Goal: Information Seeking & Learning: Find specific page/section

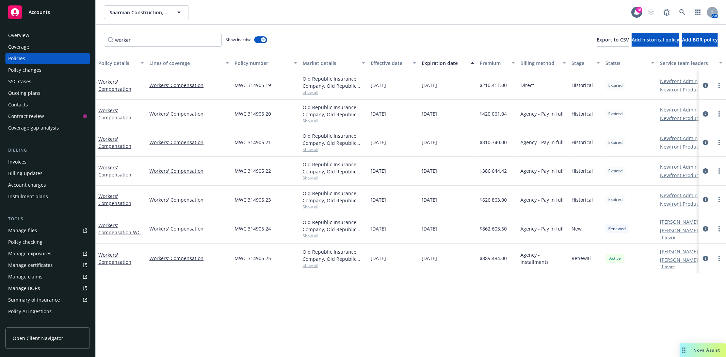
click at [29, 90] on div "Quoting plans" at bounding box center [24, 93] width 32 height 11
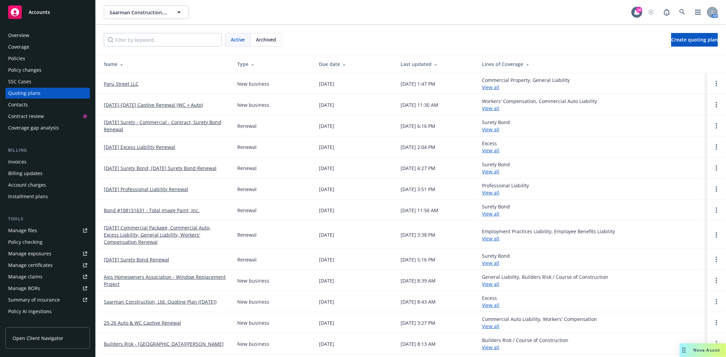
click at [124, 85] on link "Paru Street LLC" at bounding box center [121, 83] width 35 height 7
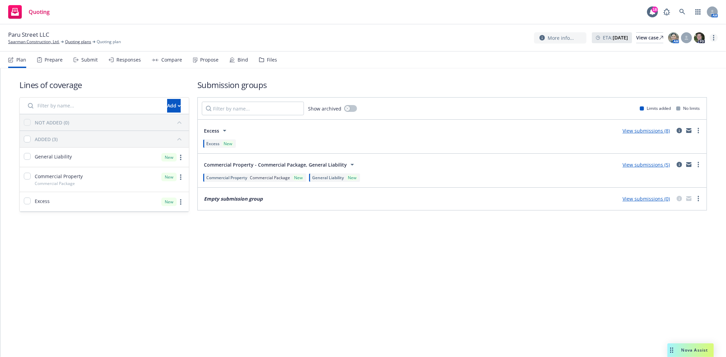
click at [712, 37] on link "more" at bounding box center [713, 38] width 8 height 8
click at [694, 50] on link "Copy logging email" at bounding box center [680, 52] width 76 height 14
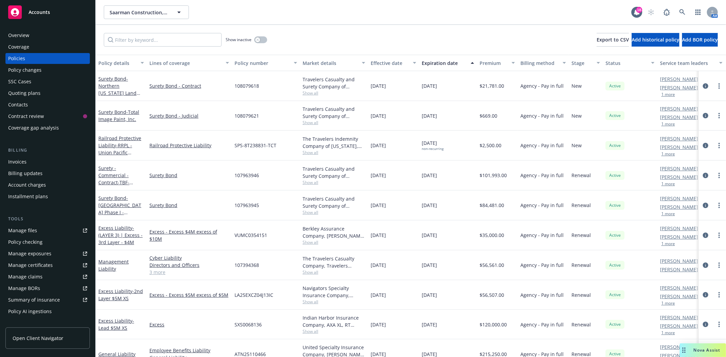
click at [29, 15] on div "Accounts" at bounding box center [47, 12] width 79 height 14
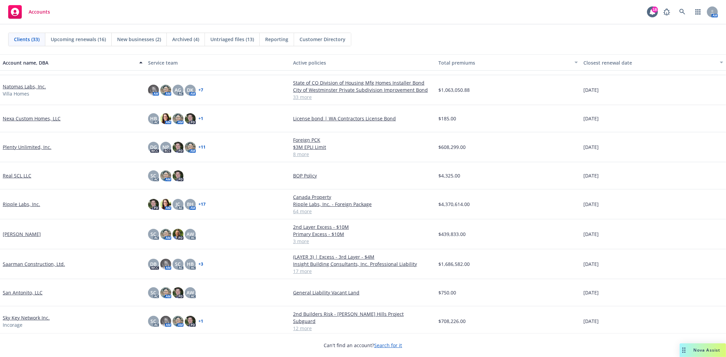
scroll to position [378, 0]
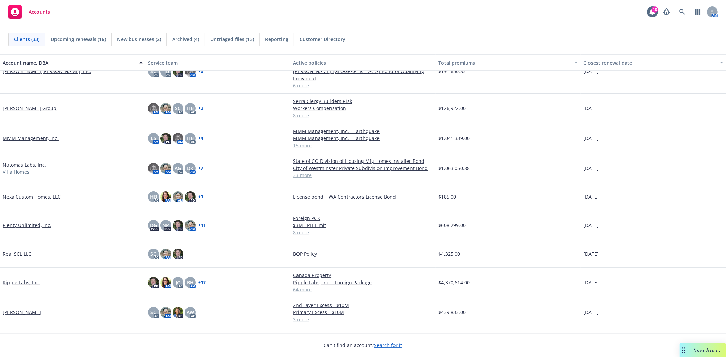
click at [5, 161] on link "Natomas Labs, Inc." at bounding box center [24, 164] width 43 height 7
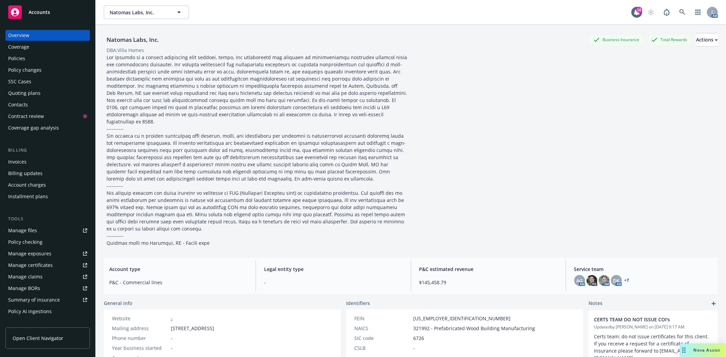
click at [12, 60] on div "Policies" at bounding box center [16, 58] width 17 height 11
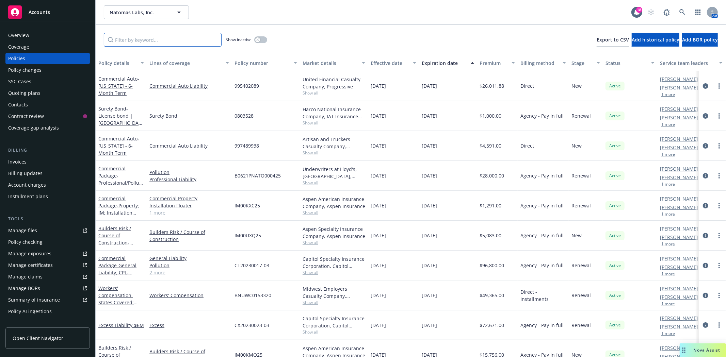
click at [148, 37] on input "Filter by keyword..." at bounding box center [163, 40] width 118 height 14
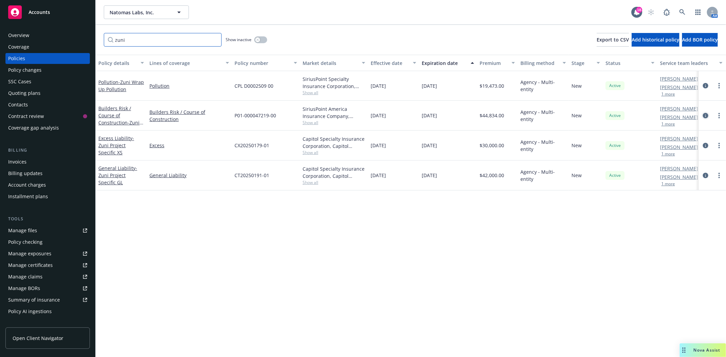
type input "zuni"
click at [704, 117] on icon "circleInformation" at bounding box center [705, 115] width 5 height 5
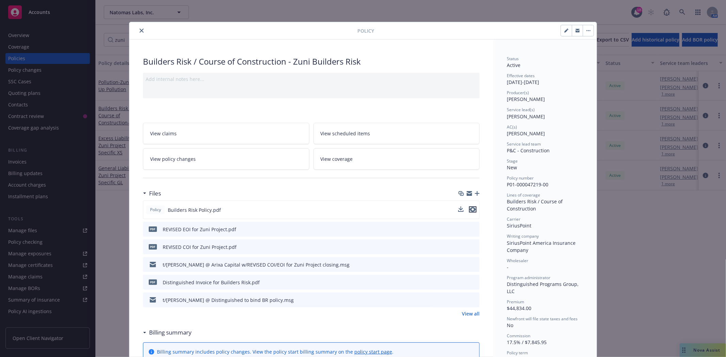
click at [470, 209] on icon "preview file" at bounding box center [473, 209] width 6 height 5
click at [139, 31] on icon "close" at bounding box center [141, 31] width 4 height 4
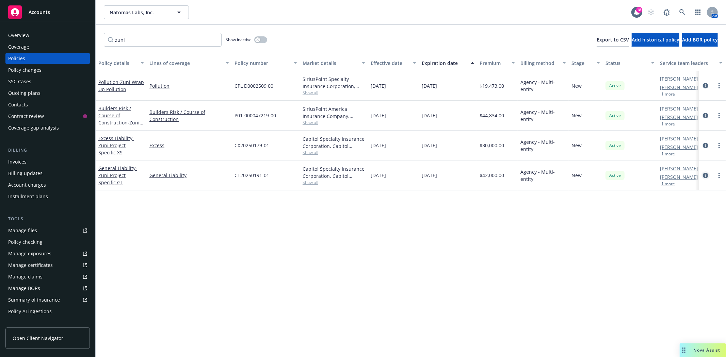
click at [703, 175] on icon "circleInformation" at bounding box center [705, 175] width 5 height 5
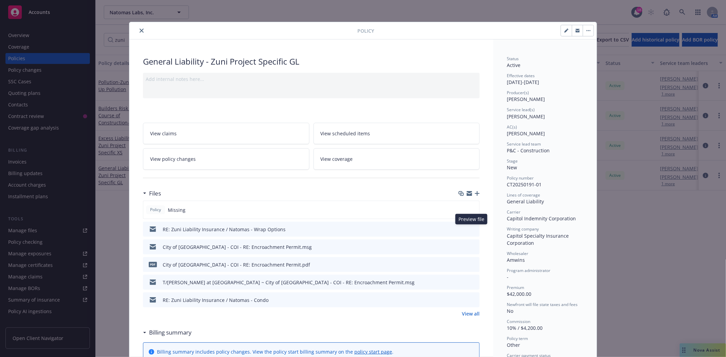
click at [471, 228] on icon "preview file" at bounding box center [473, 229] width 6 height 5
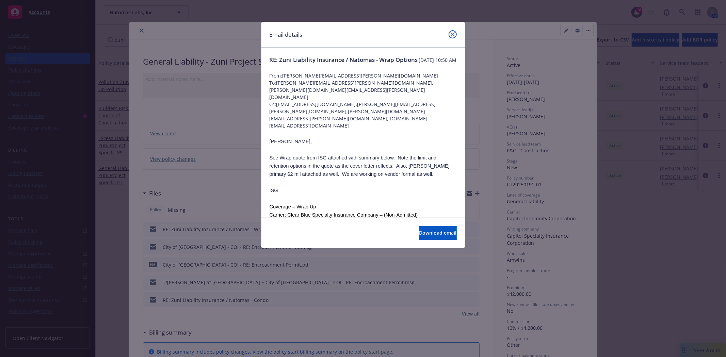
click at [455, 32] on link "close" at bounding box center [452, 34] width 8 height 8
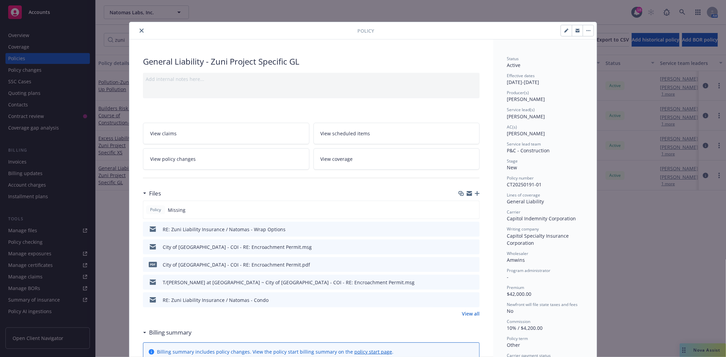
click at [465, 312] on link "View all" at bounding box center [471, 313] width 18 height 7
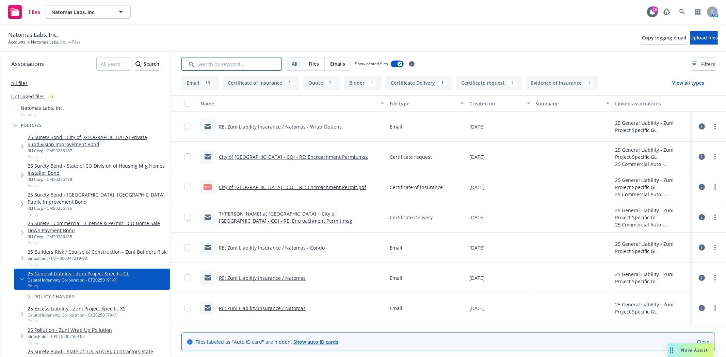
click at [199, 62] on input "Search by keyword..." at bounding box center [231, 64] width 100 height 14
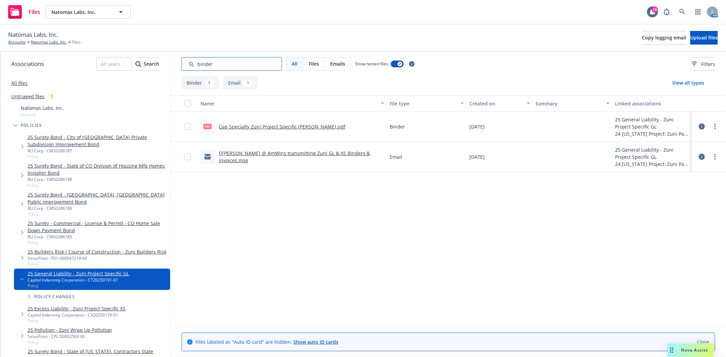
type input "binder"
click at [298, 125] on link "Cap Specialty Zuni Project Specific GL Binder.pdf" at bounding box center [282, 127] width 127 height 6
click at [41, 42] on link "Natomas Labs, Inc." at bounding box center [49, 42] width 36 height 6
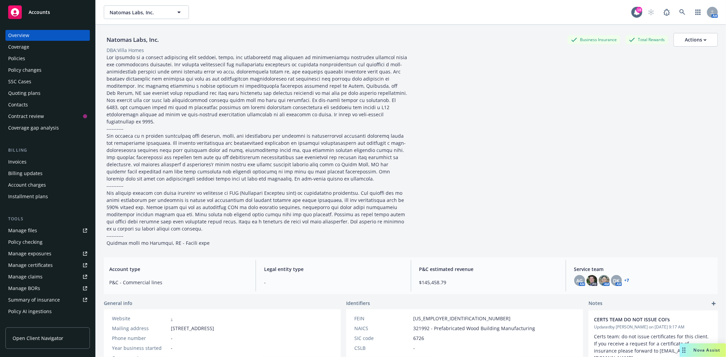
click at [22, 60] on div "Policies" at bounding box center [16, 58] width 17 height 11
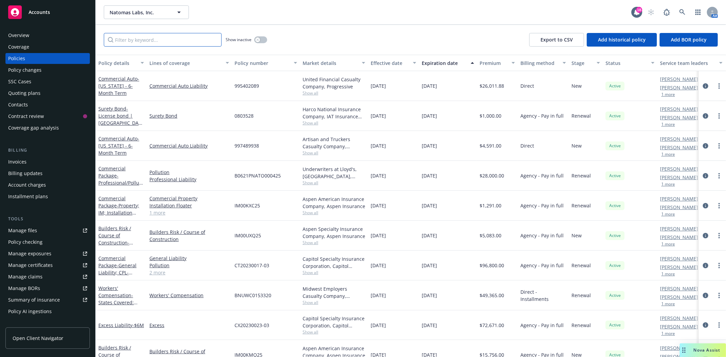
click at [172, 42] on input "Filter by keyword..." at bounding box center [163, 40] width 118 height 14
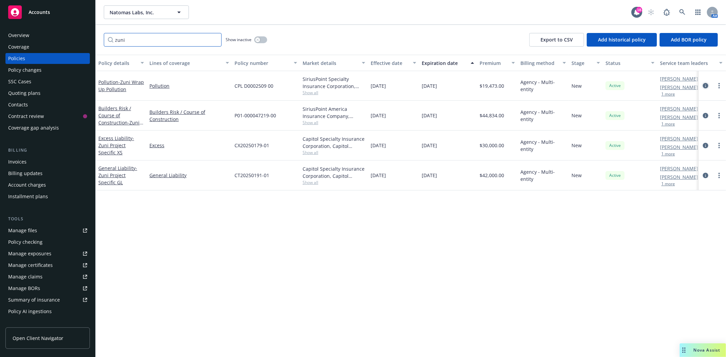
type input "zuni"
click at [706, 86] on icon "circleInformation" at bounding box center [705, 85] width 5 height 5
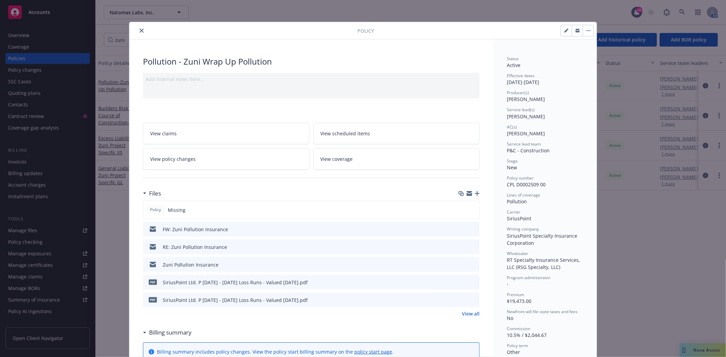
click at [137, 33] on button "close" at bounding box center [141, 31] width 8 height 8
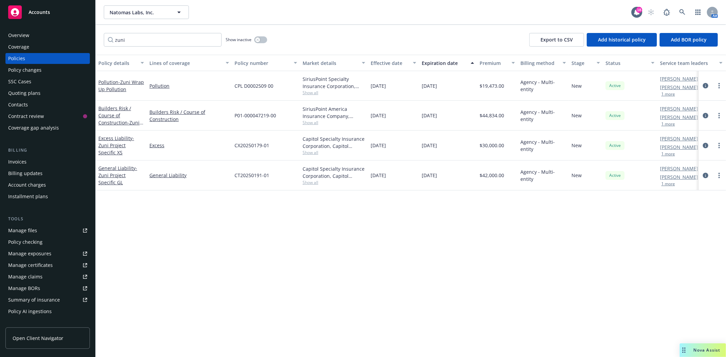
click at [42, 15] on span "Accounts" at bounding box center [39, 12] width 21 height 5
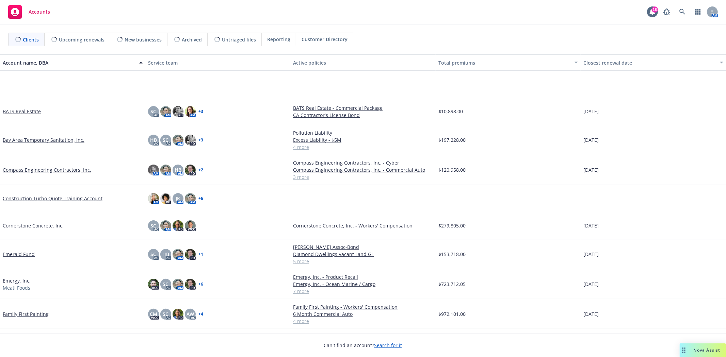
scroll to position [76, 0]
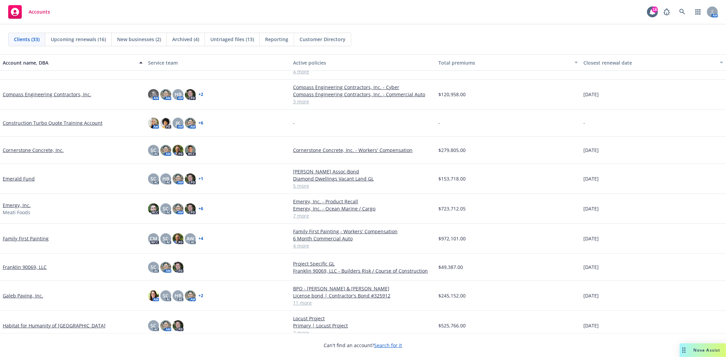
click at [20, 180] on link "Emerald Fund" at bounding box center [19, 178] width 32 height 7
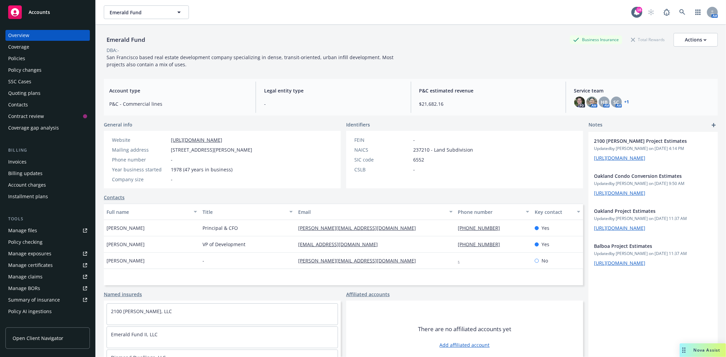
click at [20, 60] on div "Policies" at bounding box center [16, 58] width 17 height 11
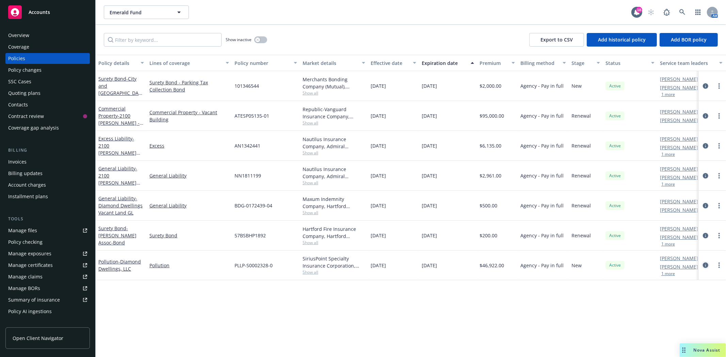
click at [703, 265] on icon "circleInformation" at bounding box center [705, 265] width 5 height 5
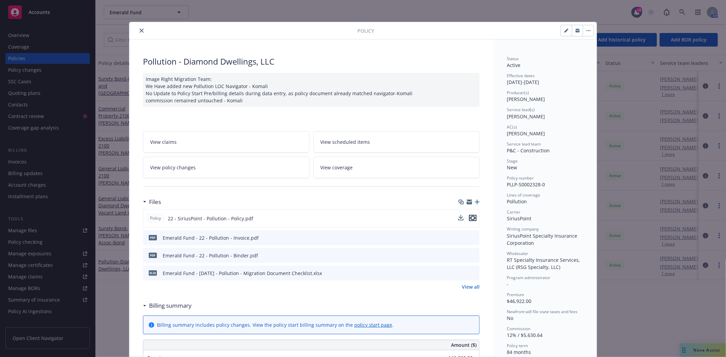
click at [470, 218] on icon "preview file" at bounding box center [473, 218] width 6 height 5
